Goal: Information Seeking & Learning: Learn about a topic

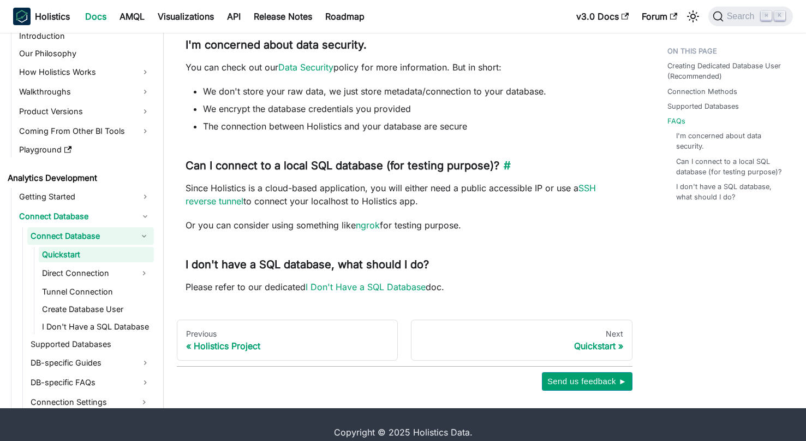
scroll to position [769, 0]
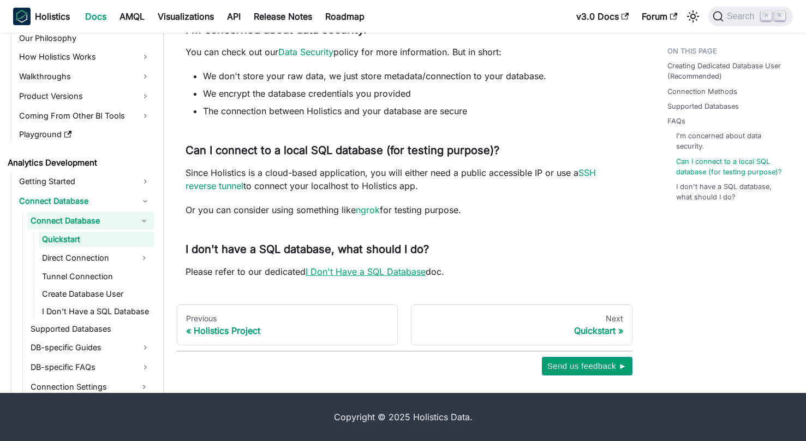
click at [383, 269] on link "I Don't Have a SQL Database" at bounding box center [366, 271] width 120 height 11
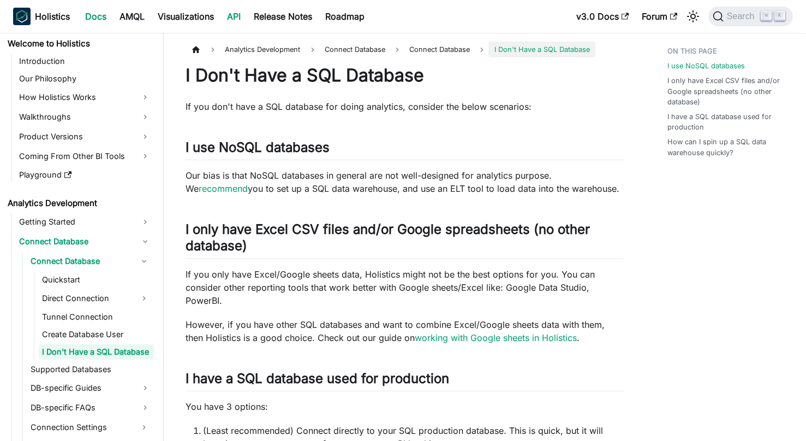
click at [237, 17] on link "API" at bounding box center [234, 16] width 27 height 17
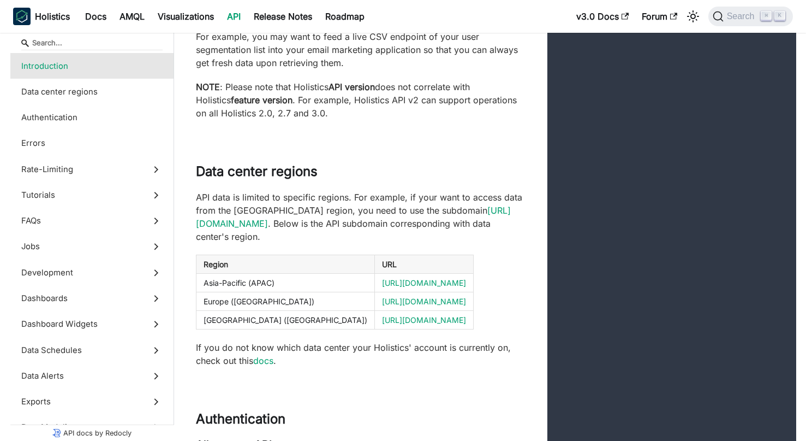
scroll to position [289, 0]
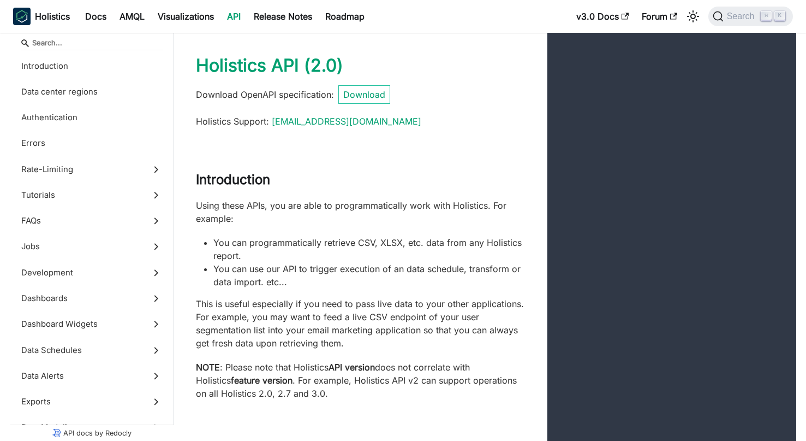
click at [413, 120] on div "Holistics Support : [EMAIL_ADDRESS][DOMAIN_NAME]" at bounding box center [357, 121] width 338 height 13
